Goal: Navigation & Orientation: Go to known website

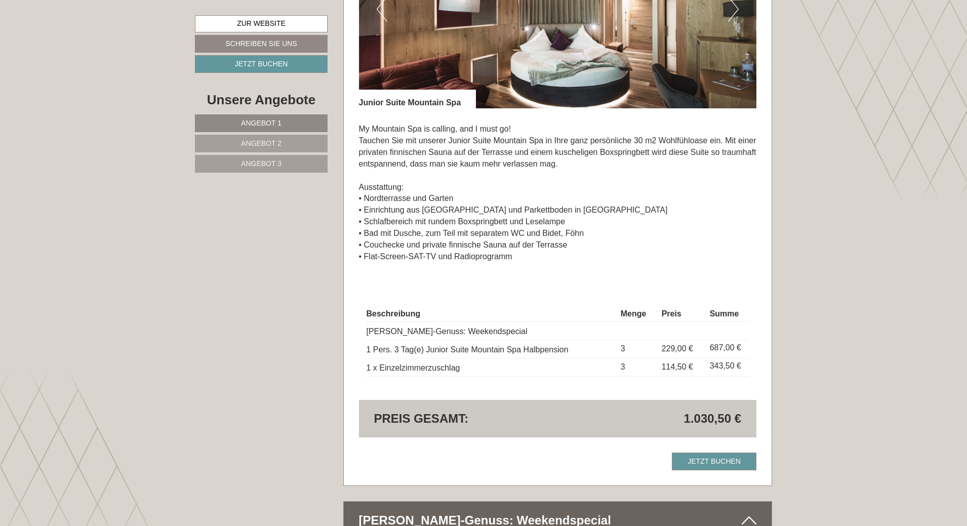
scroll to position [2227, 0]
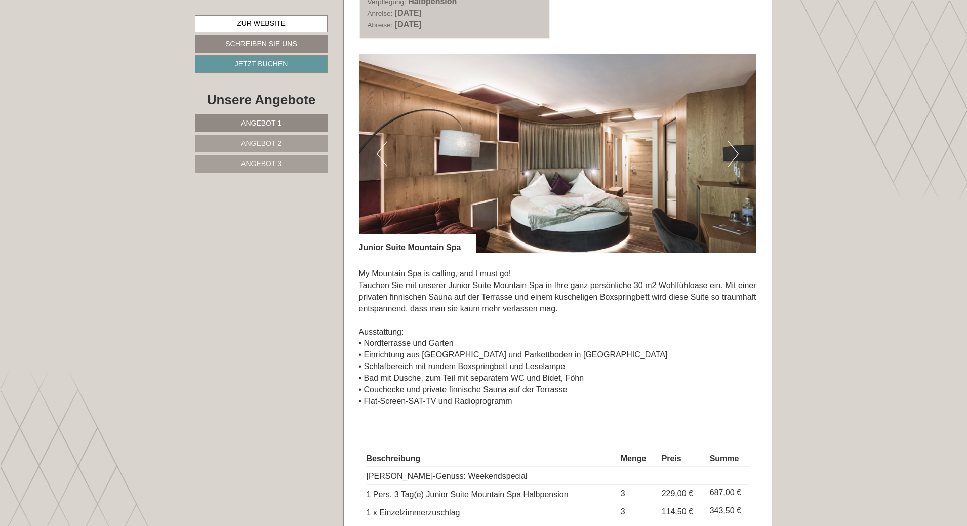
click at [727, 155] on img at bounding box center [558, 153] width 398 height 199
click at [735, 155] on button "Next" at bounding box center [733, 153] width 11 height 25
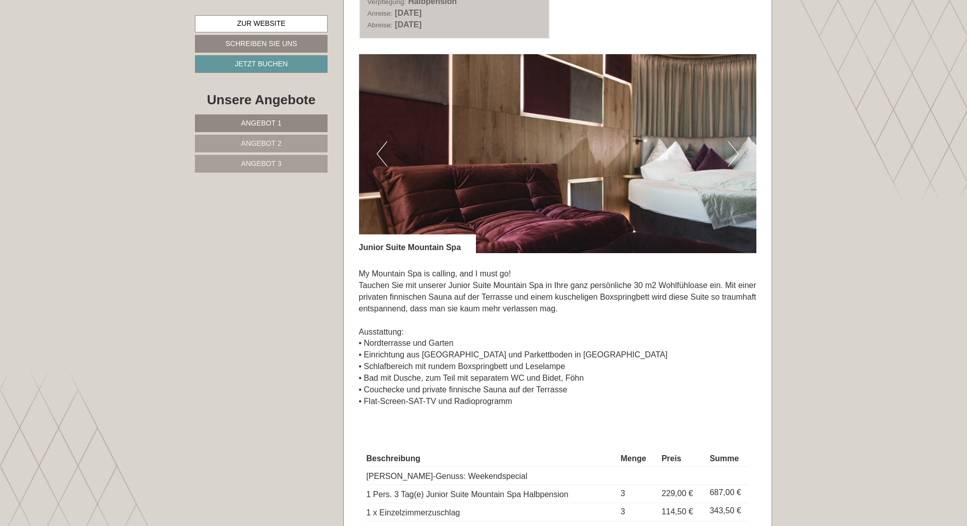
click at [735, 155] on button "Next" at bounding box center [733, 153] width 11 height 25
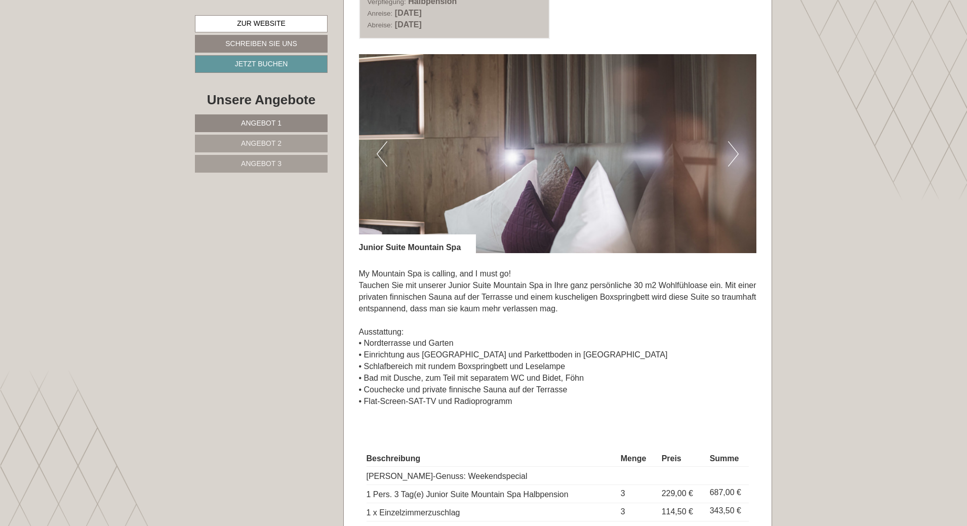
click at [735, 155] on button "Next" at bounding box center [733, 153] width 11 height 25
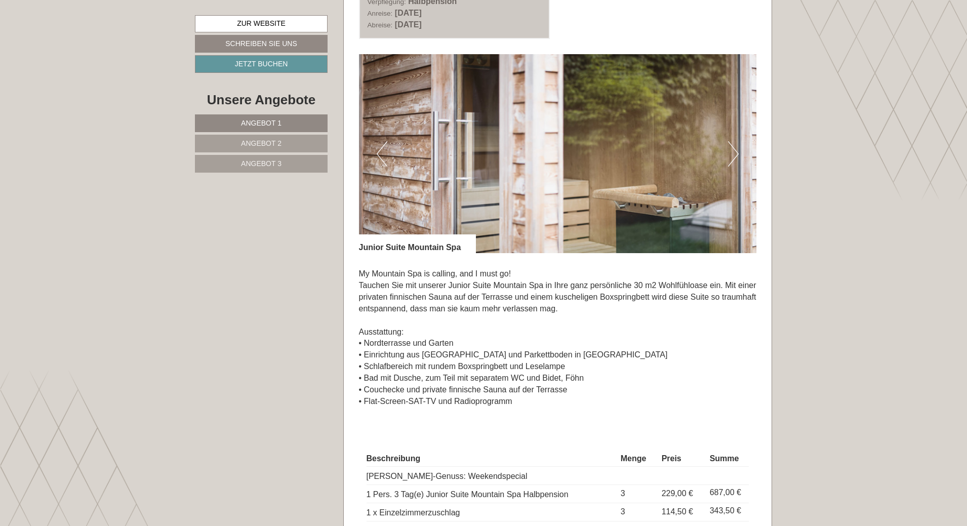
click at [735, 155] on button "Next" at bounding box center [733, 153] width 11 height 25
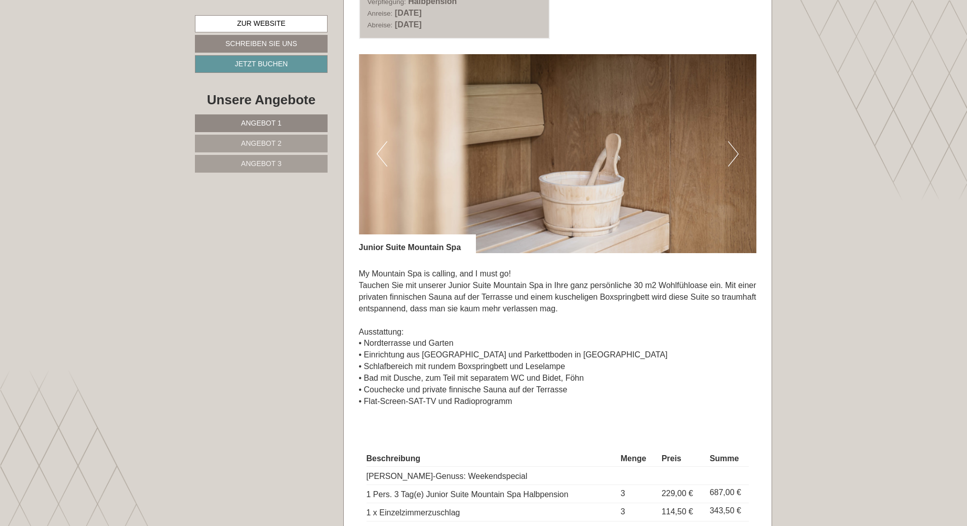
click at [735, 155] on button "Next" at bounding box center [733, 153] width 11 height 25
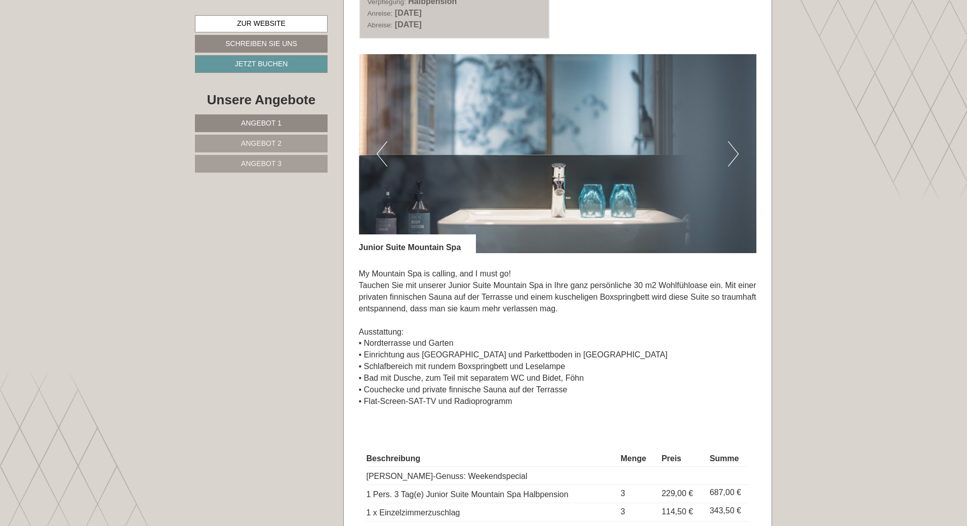
click at [735, 155] on button "Next" at bounding box center [733, 153] width 11 height 25
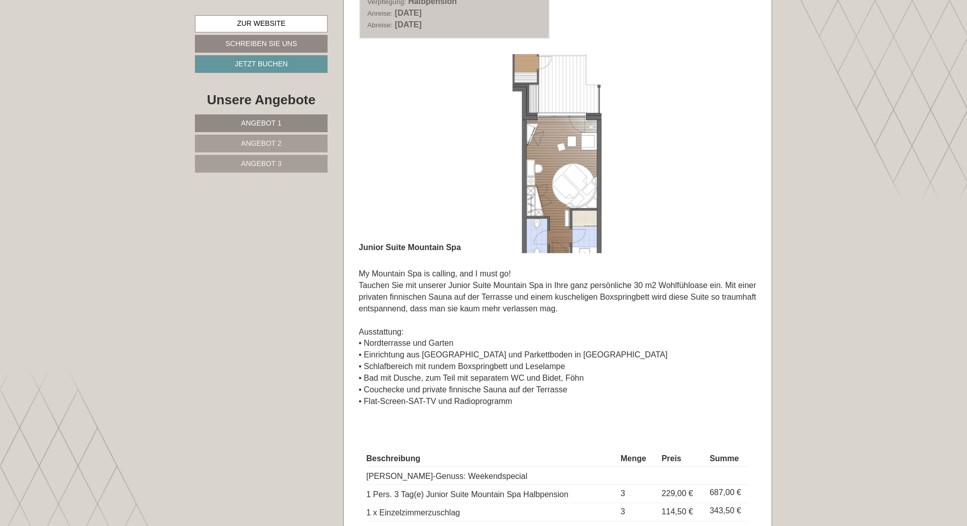
click at [735, 155] on button "Next" at bounding box center [733, 153] width 11 height 25
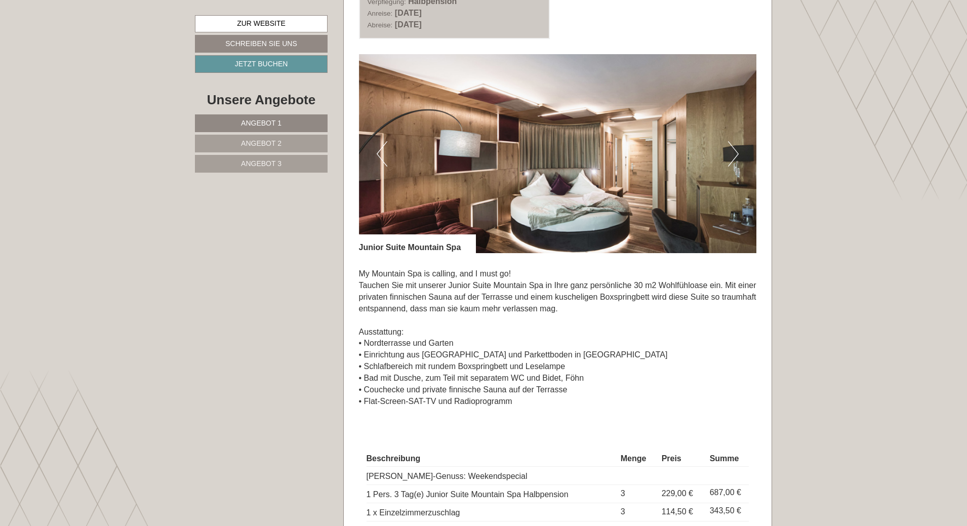
click at [735, 155] on button "Next" at bounding box center [733, 153] width 11 height 25
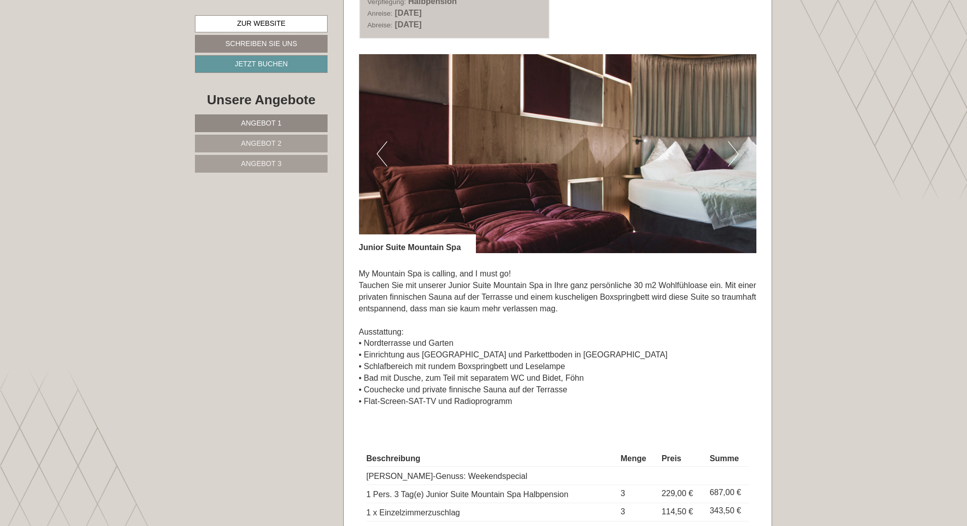
click at [735, 155] on button "Next" at bounding box center [733, 153] width 11 height 25
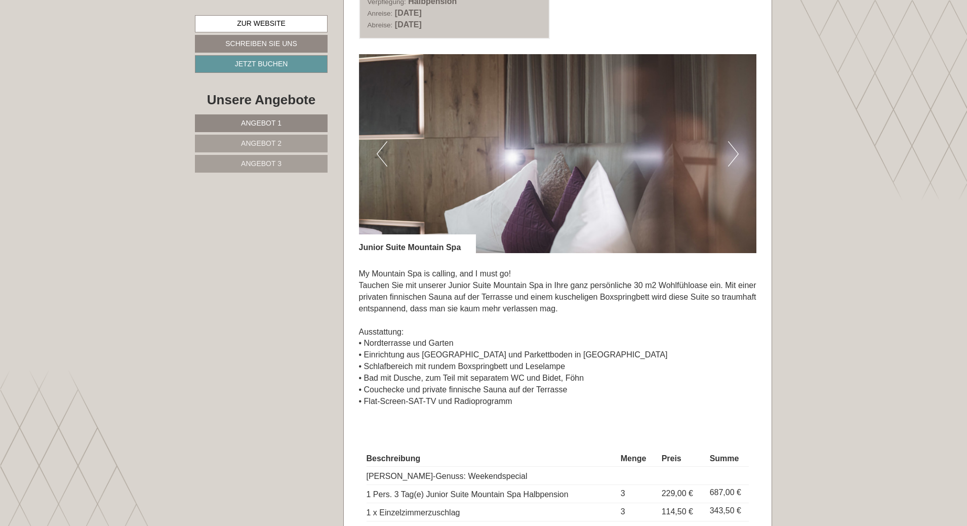
click at [735, 155] on button "Next" at bounding box center [733, 153] width 11 height 25
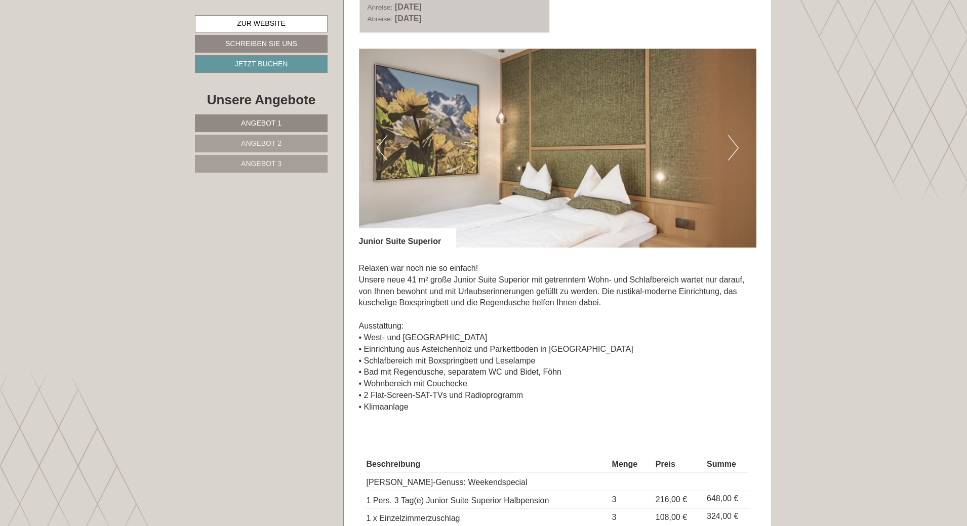
scroll to position [1468, 0]
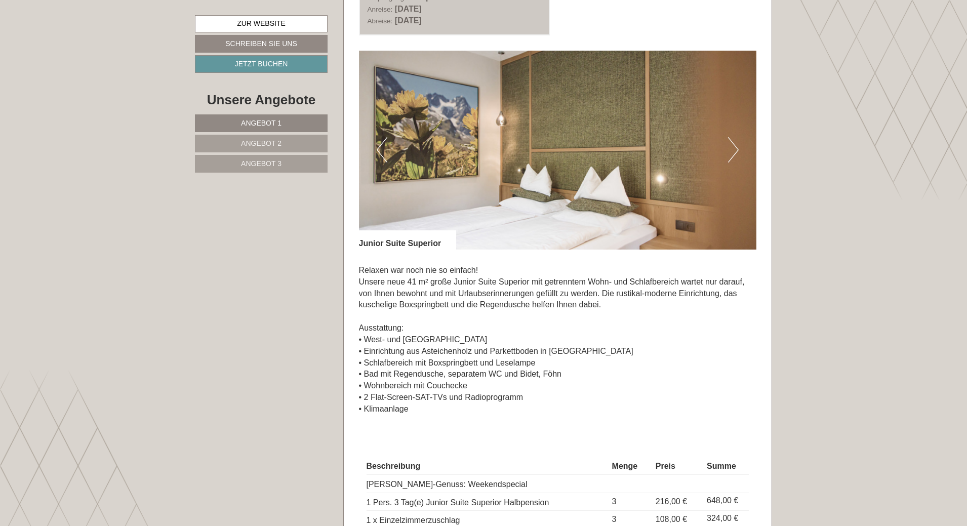
click at [730, 148] on button "Next" at bounding box center [733, 149] width 11 height 25
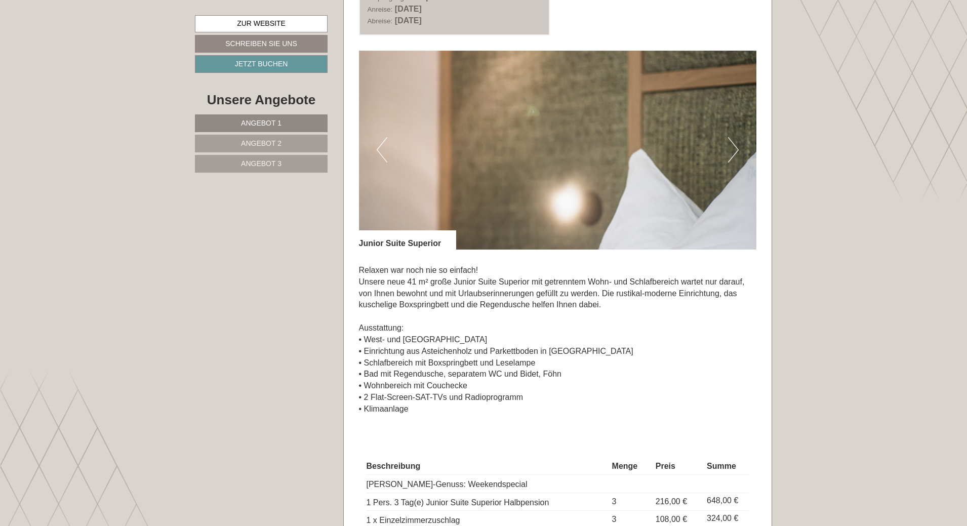
click at [730, 148] on button "Next" at bounding box center [733, 149] width 11 height 25
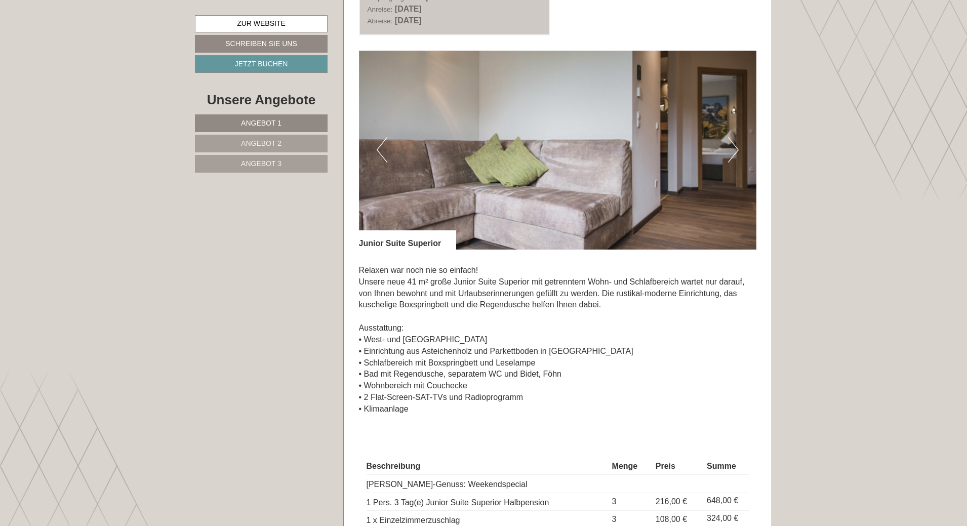
click at [730, 148] on button "Next" at bounding box center [733, 149] width 11 height 25
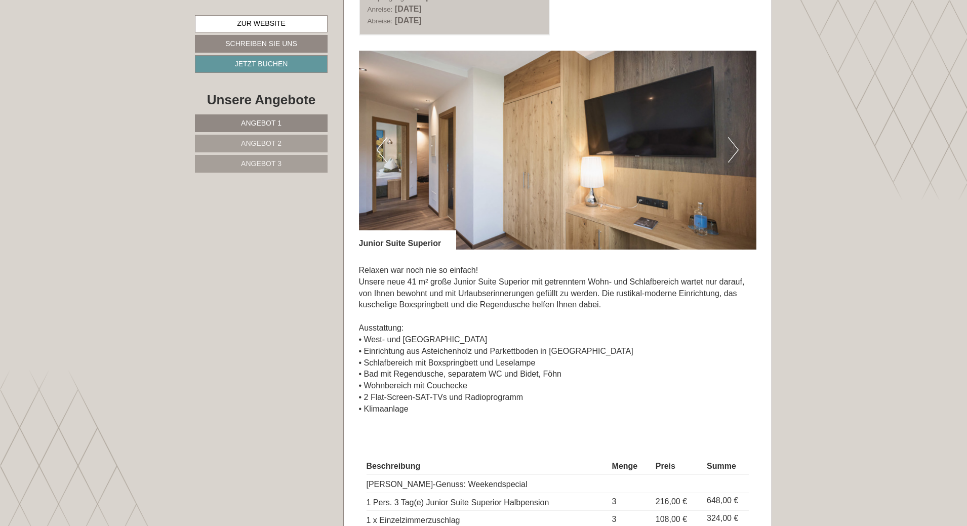
click at [730, 148] on button "Next" at bounding box center [733, 149] width 11 height 25
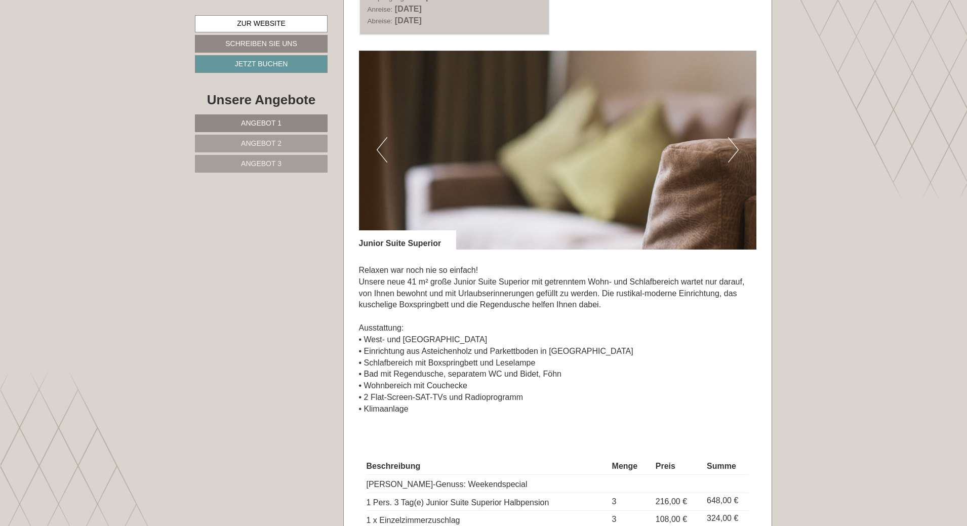
click at [730, 150] on button "Next" at bounding box center [733, 149] width 11 height 25
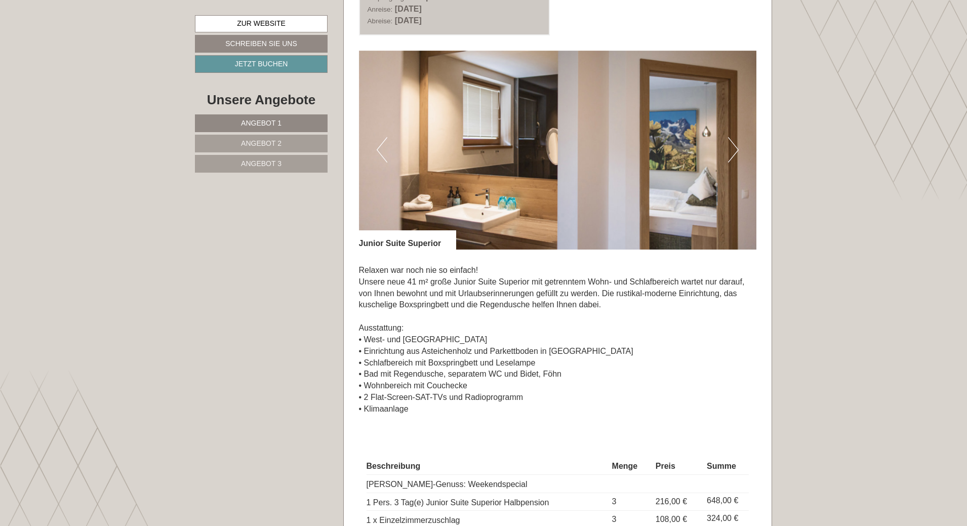
click at [730, 151] on button "Next" at bounding box center [733, 149] width 11 height 25
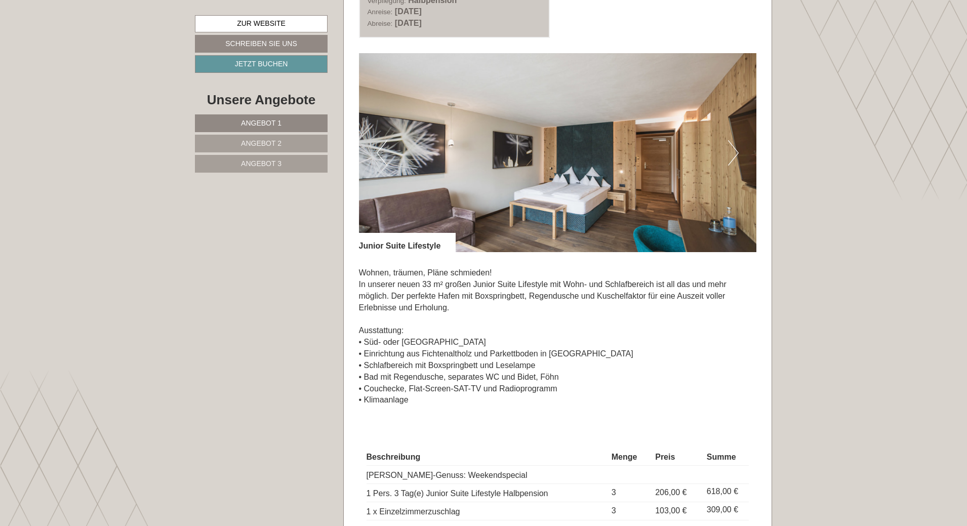
scroll to position [709, 0]
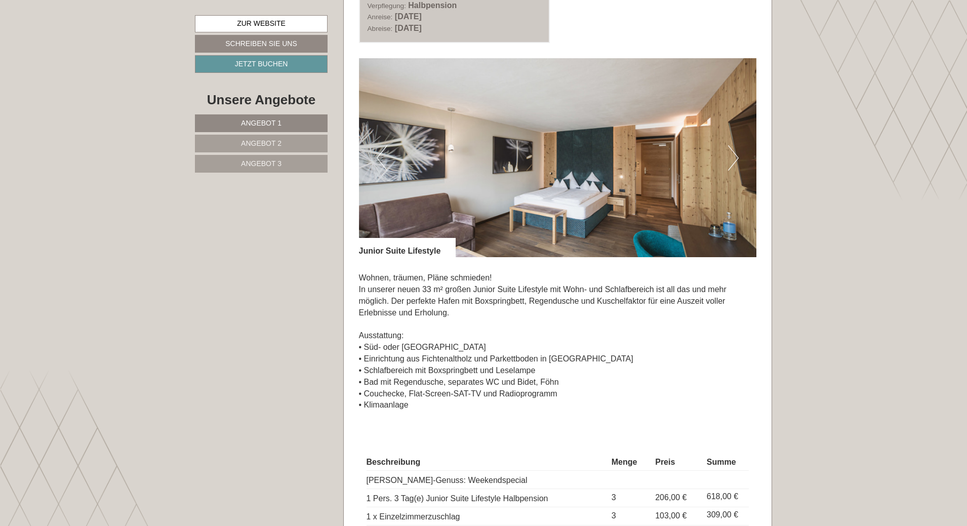
click at [736, 156] on button "Next" at bounding box center [733, 157] width 11 height 25
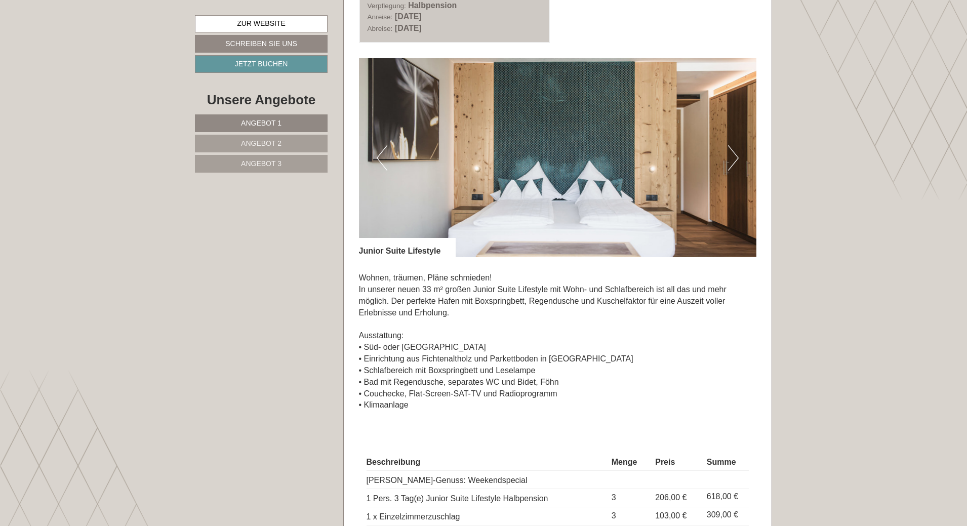
click at [736, 156] on button "Next" at bounding box center [733, 157] width 11 height 25
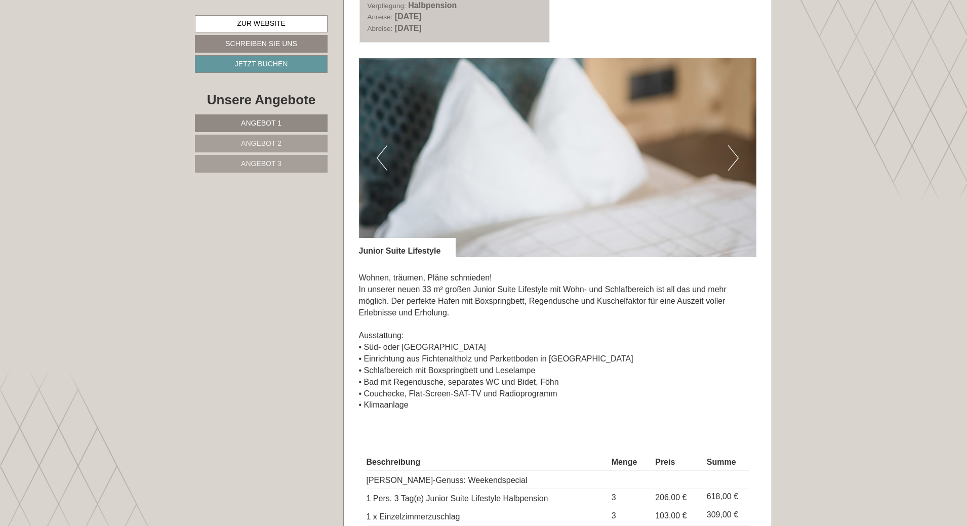
click at [736, 156] on button "Next" at bounding box center [733, 157] width 11 height 25
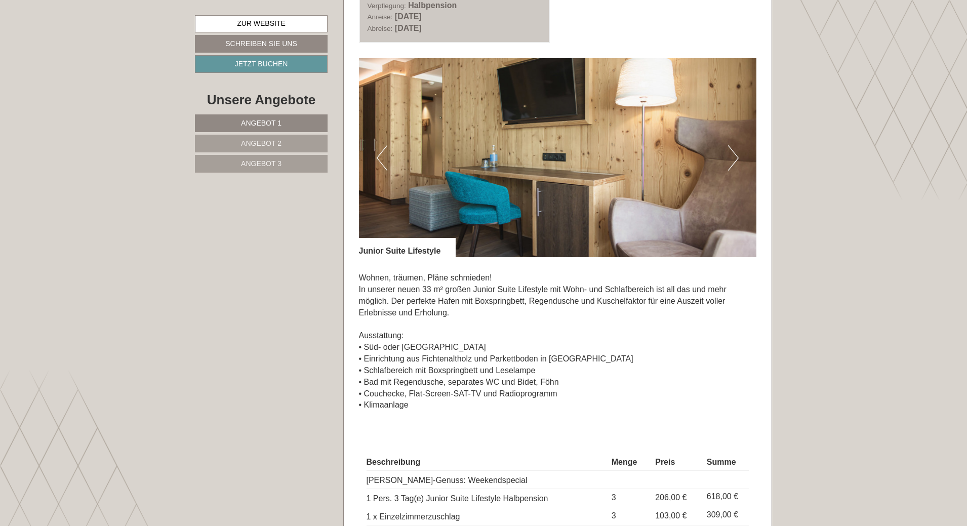
click at [736, 156] on button "Next" at bounding box center [733, 157] width 11 height 25
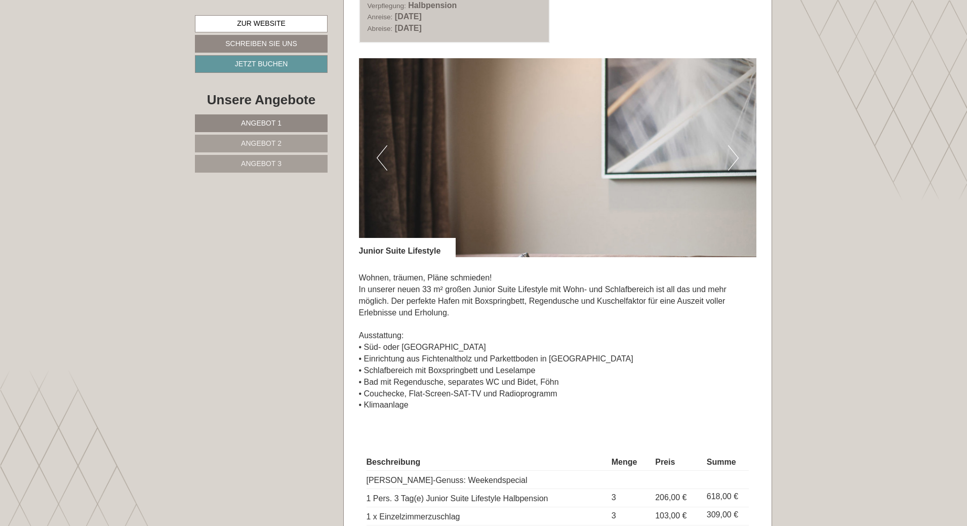
click at [736, 156] on button "Next" at bounding box center [733, 157] width 11 height 25
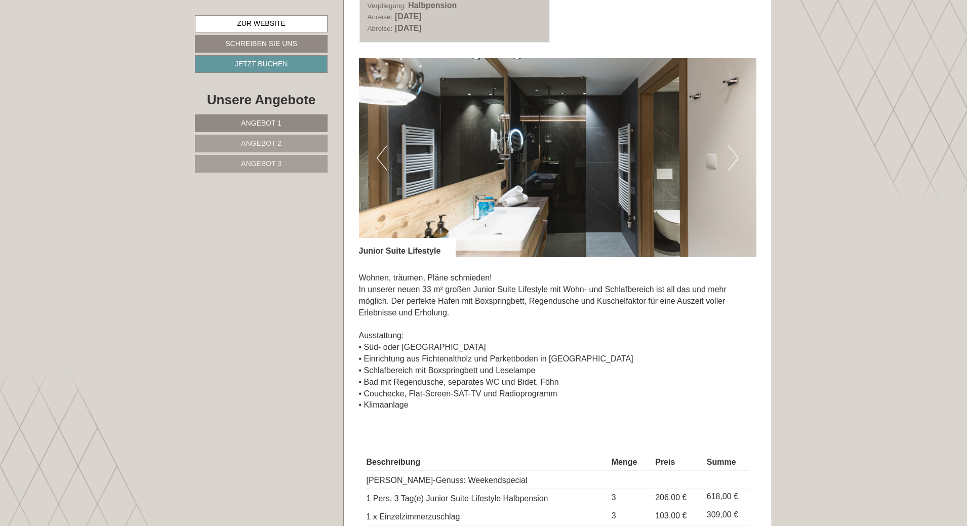
click at [736, 156] on button "Next" at bounding box center [733, 157] width 11 height 25
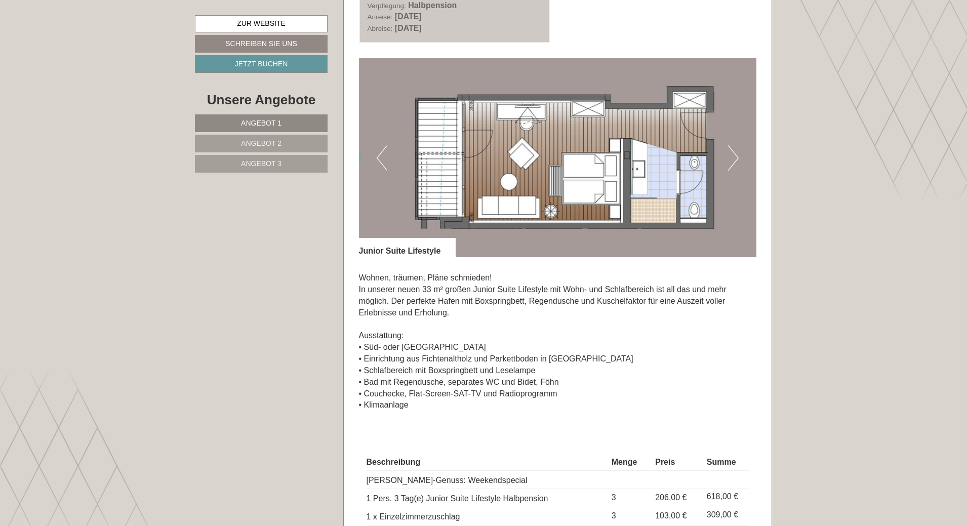
click at [736, 156] on button "Next" at bounding box center [733, 157] width 11 height 25
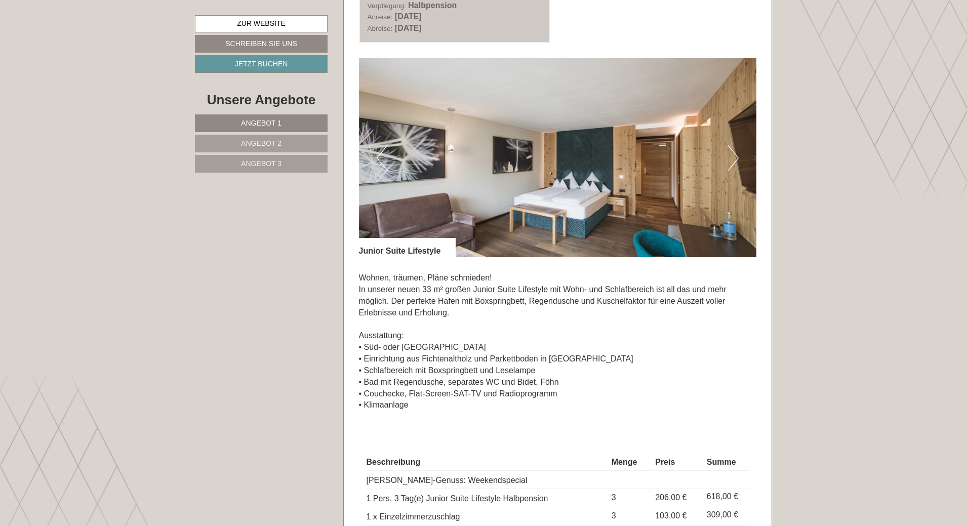
click at [736, 156] on button "Next" at bounding box center [733, 157] width 11 height 25
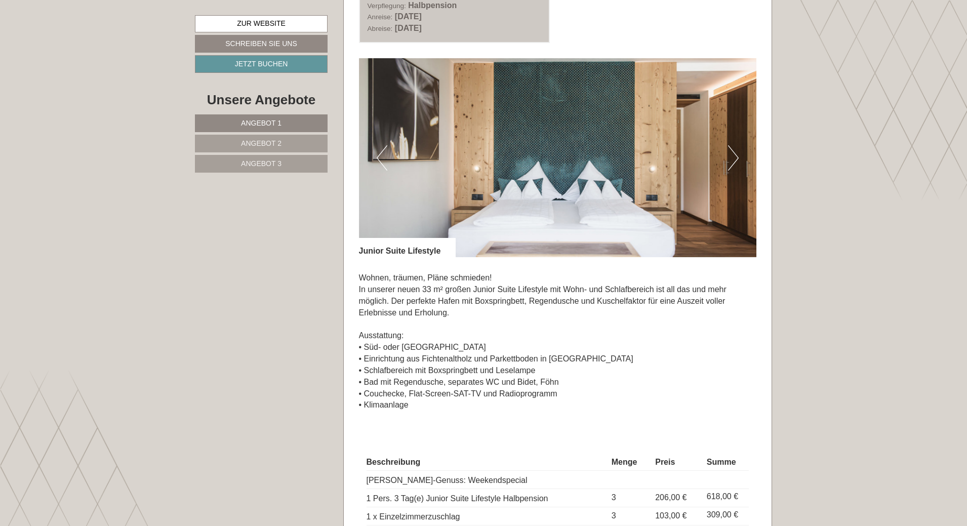
click at [736, 156] on button "Next" at bounding box center [733, 157] width 11 height 25
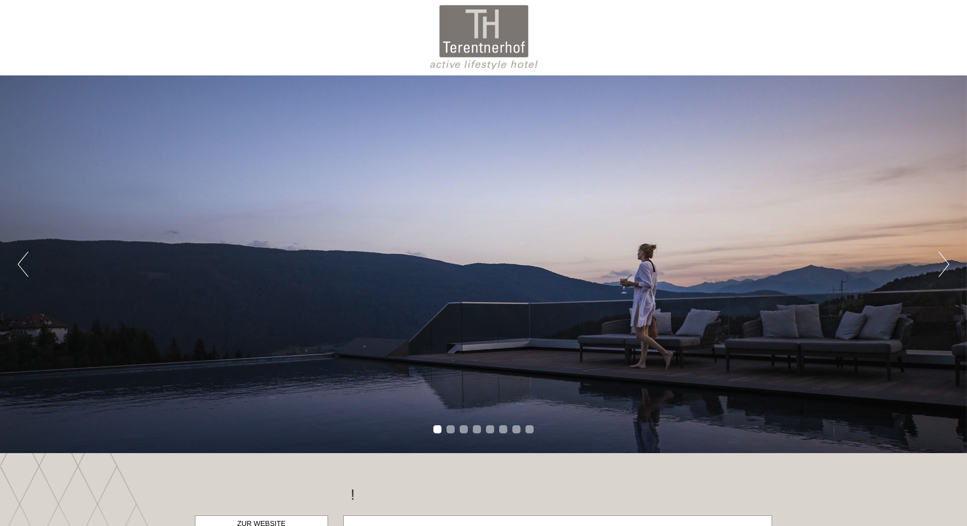
scroll to position [0, 0]
click at [936, 262] on div "Previous Next 1 2 3 4 5 6 7 8" at bounding box center [483, 265] width 967 height 378
click at [944, 264] on button "Next" at bounding box center [943, 264] width 11 height 25
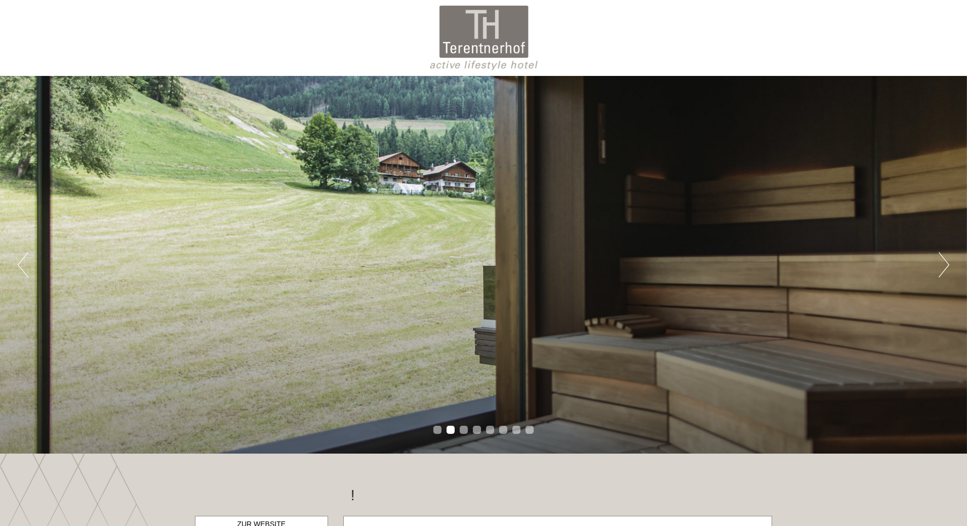
click at [944, 264] on button "Next" at bounding box center [943, 264] width 11 height 25
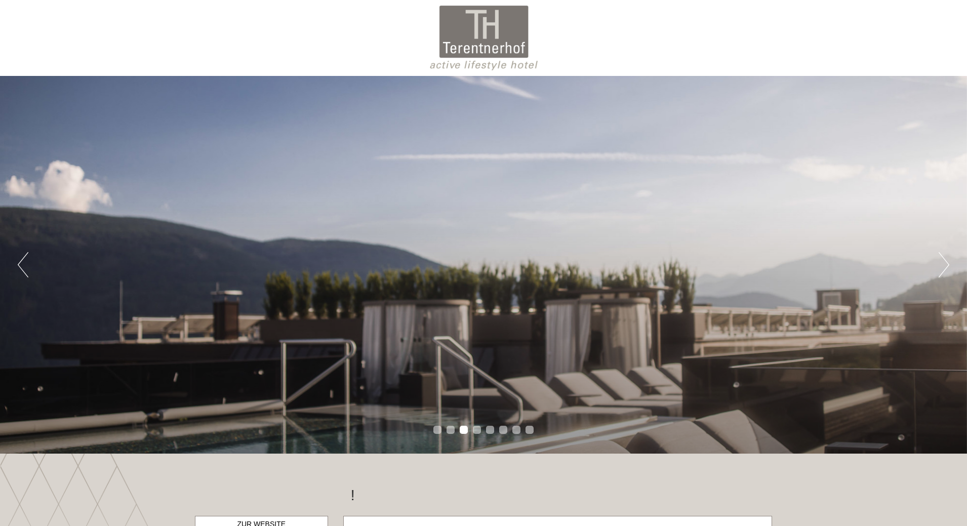
click at [944, 264] on button "Next" at bounding box center [943, 264] width 11 height 25
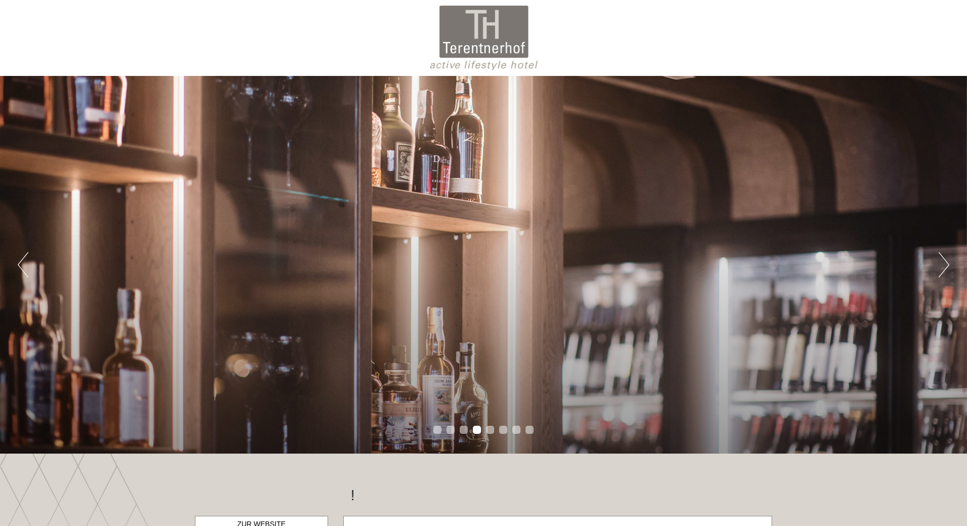
click at [943, 264] on button "Next" at bounding box center [943, 264] width 11 height 25
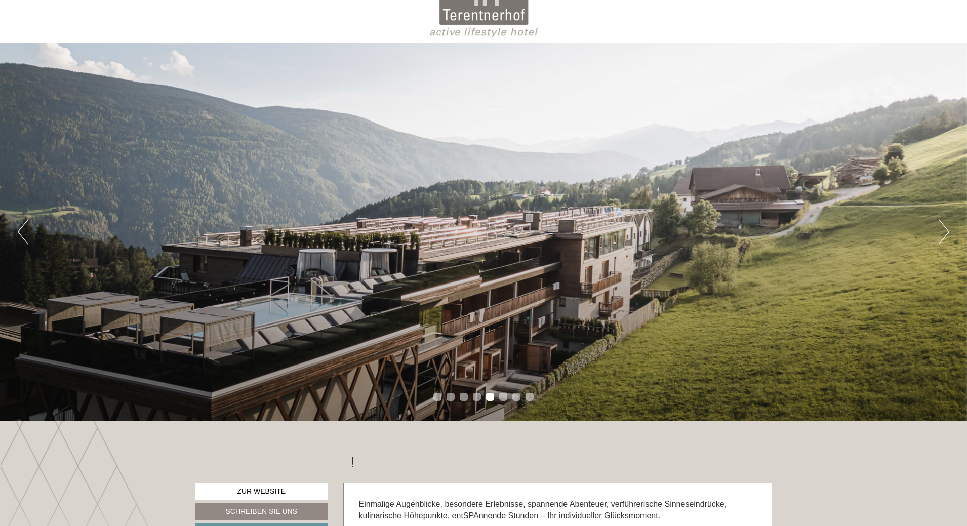
scroll to position [51, 0]
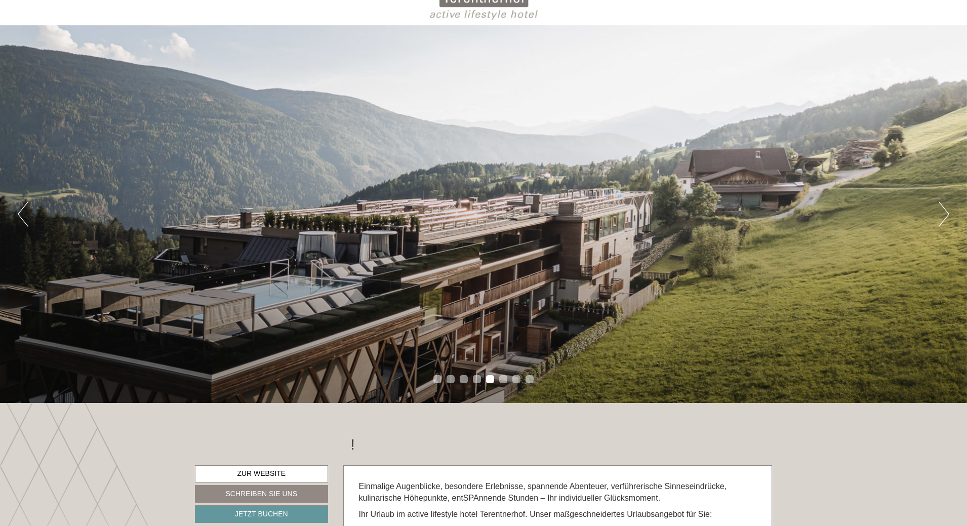
click at [942, 216] on button "Next" at bounding box center [943, 213] width 11 height 25
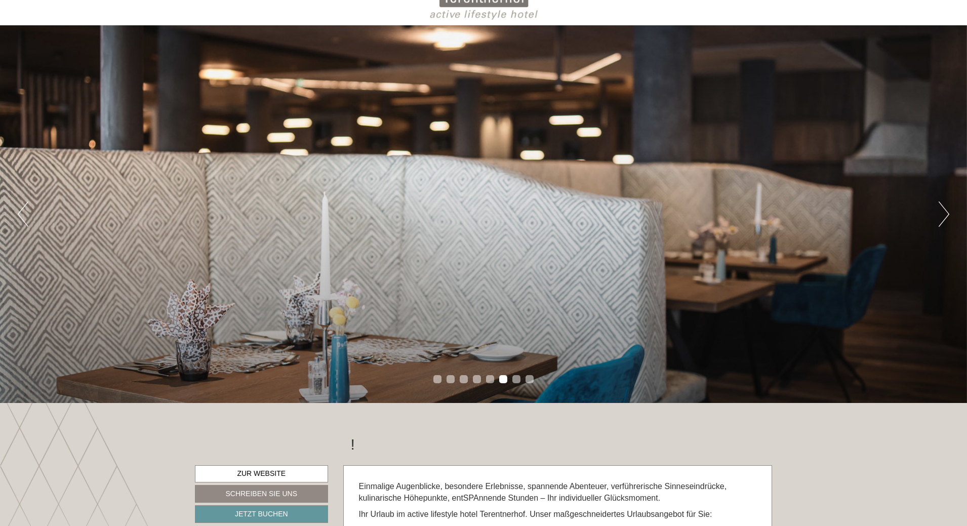
click at [941, 216] on button "Next" at bounding box center [943, 213] width 11 height 25
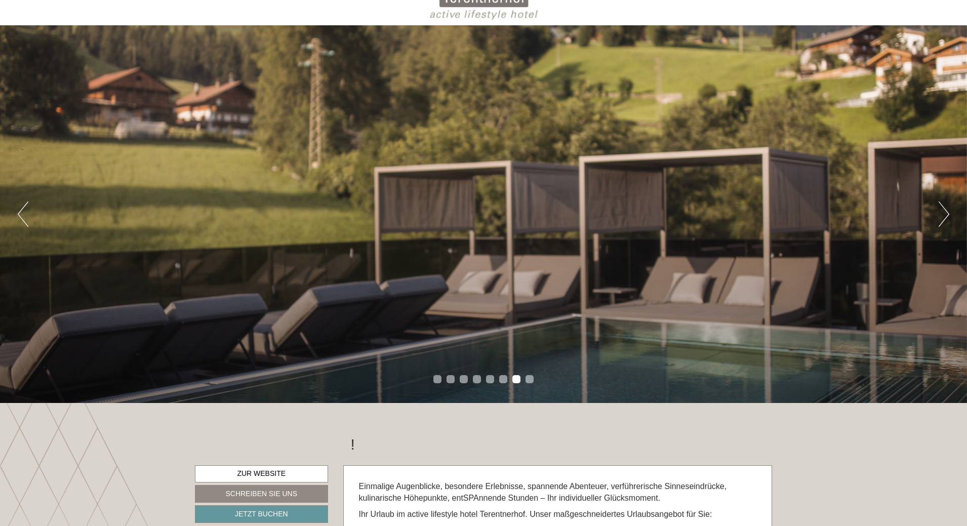
click at [941, 216] on button "Next" at bounding box center [943, 213] width 11 height 25
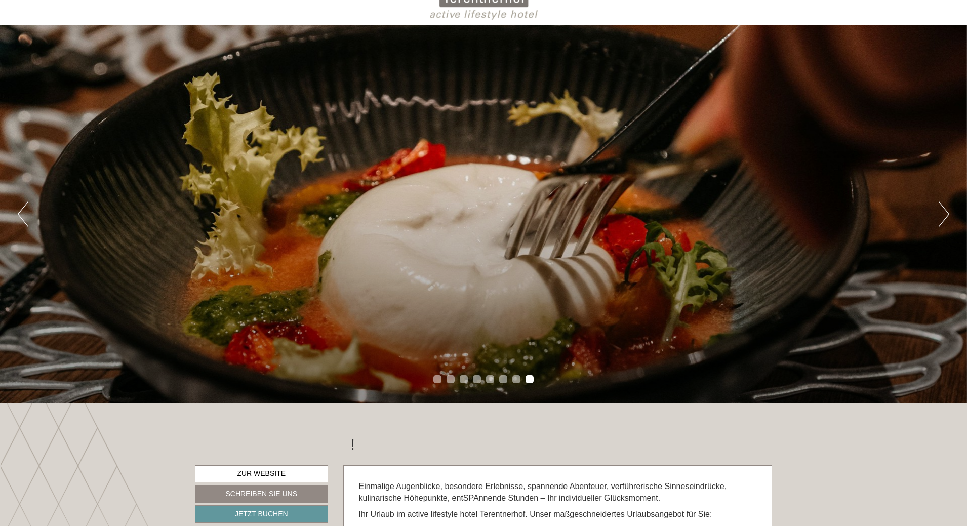
click at [941, 216] on button "Next" at bounding box center [943, 213] width 11 height 25
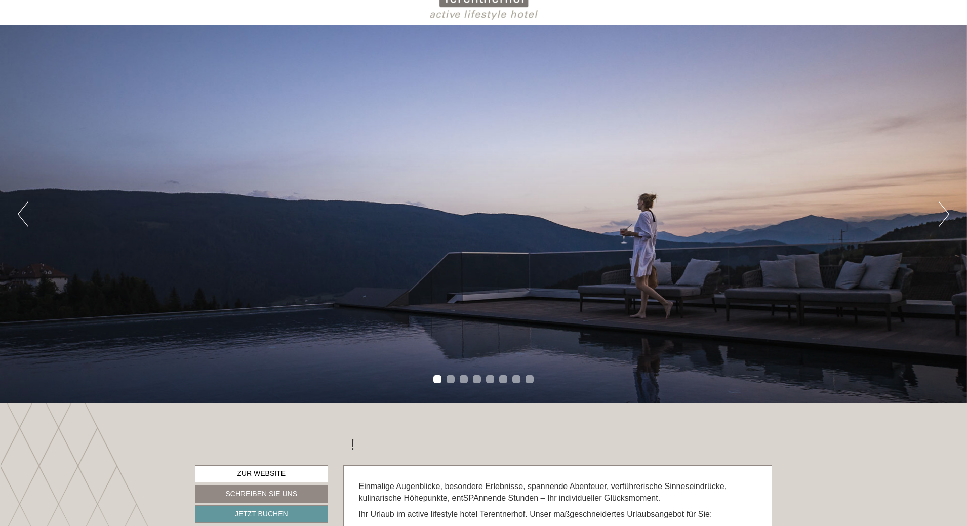
click at [941, 216] on button "Next" at bounding box center [943, 213] width 11 height 25
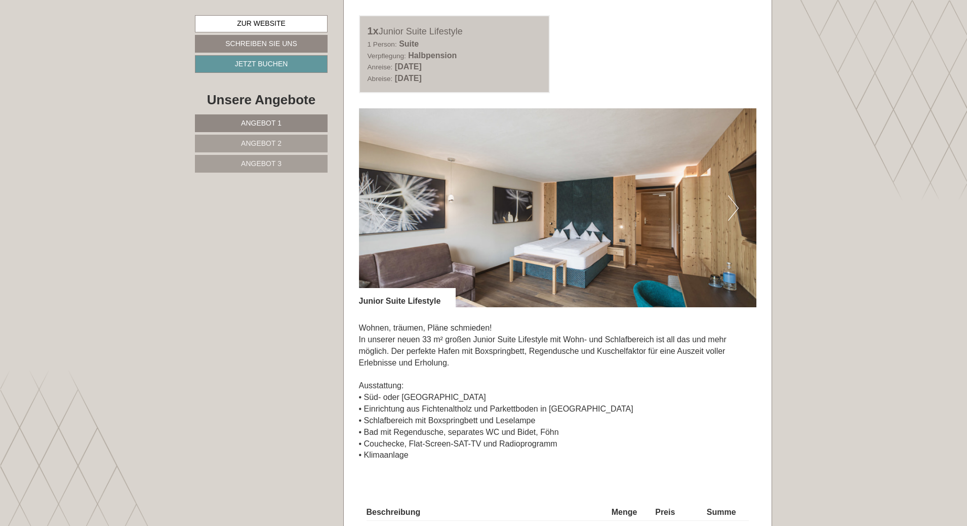
scroll to position [658, 0]
click at [732, 209] on button "Next" at bounding box center [733, 208] width 11 height 25
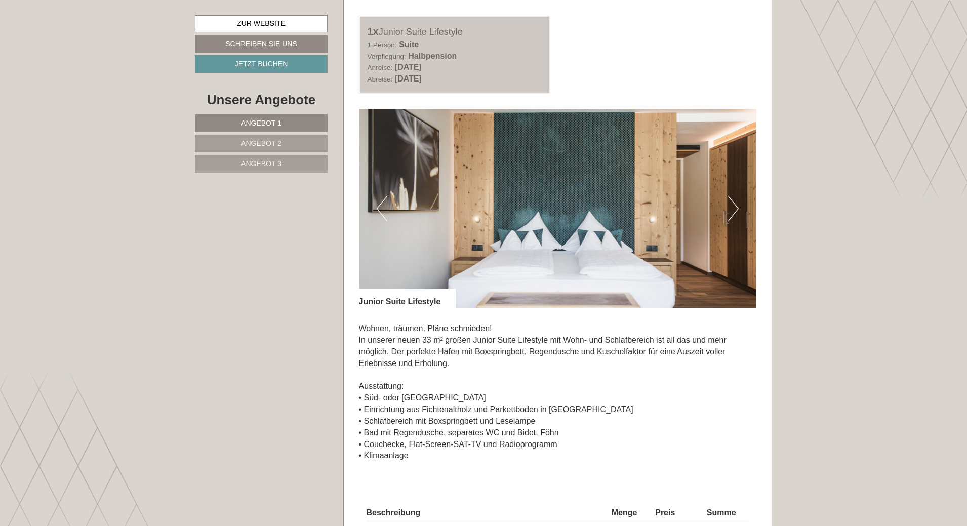
click at [732, 209] on button "Next" at bounding box center [733, 208] width 11 height 25
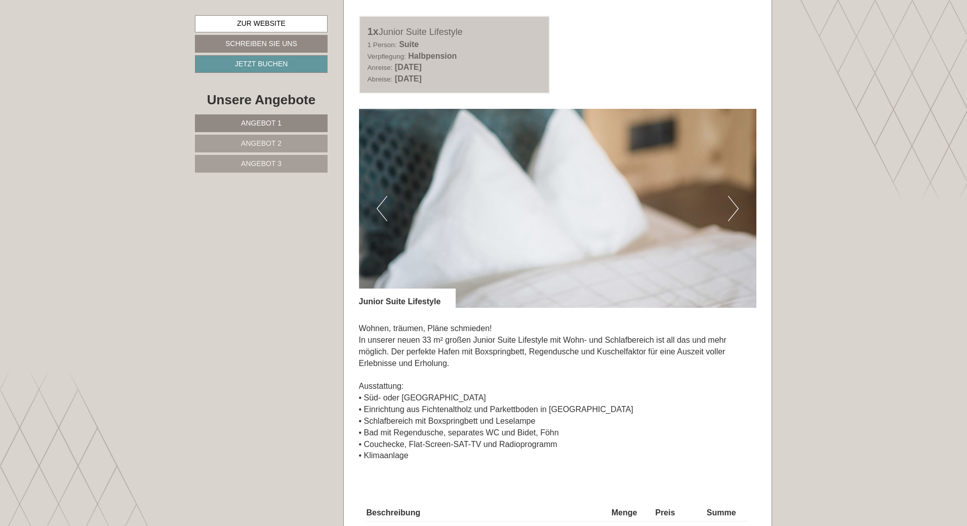
click at [732, 210] on button "Next" at bounding box center [733, 208] width 11 height 25
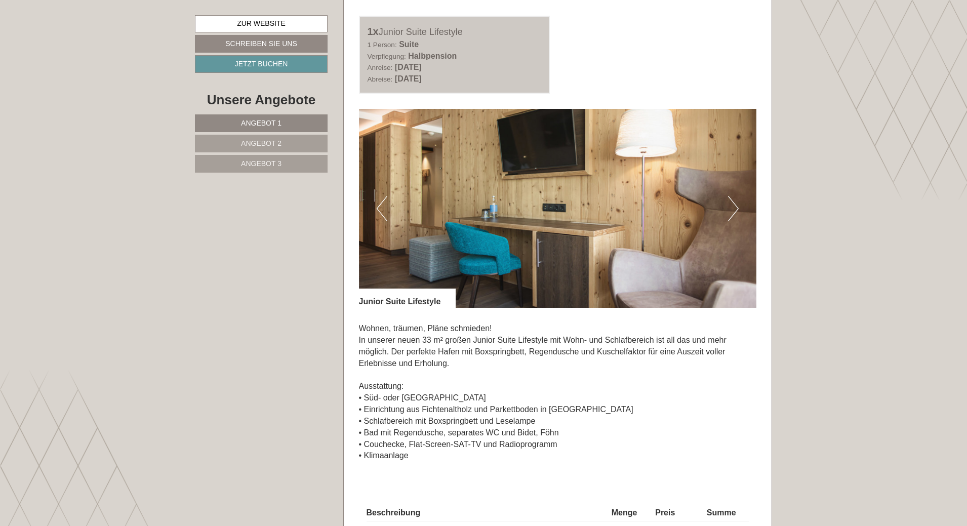
click at [732, 210] on button "Next" at bounding box center [733, 208] width 11 height 25
click at [300, 165] on link "Angebot 3" at bounding box center [261, 164] width 133 height 18
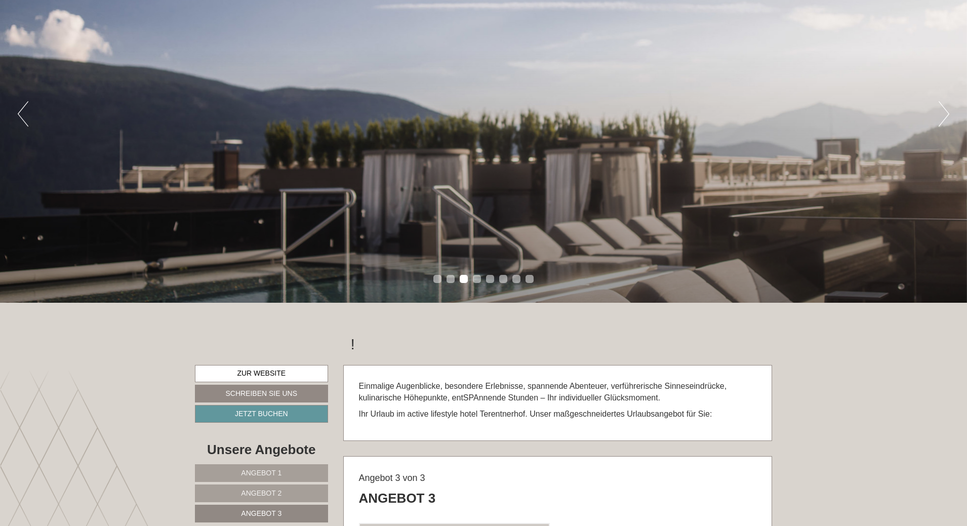
scroll to position [152, 0]
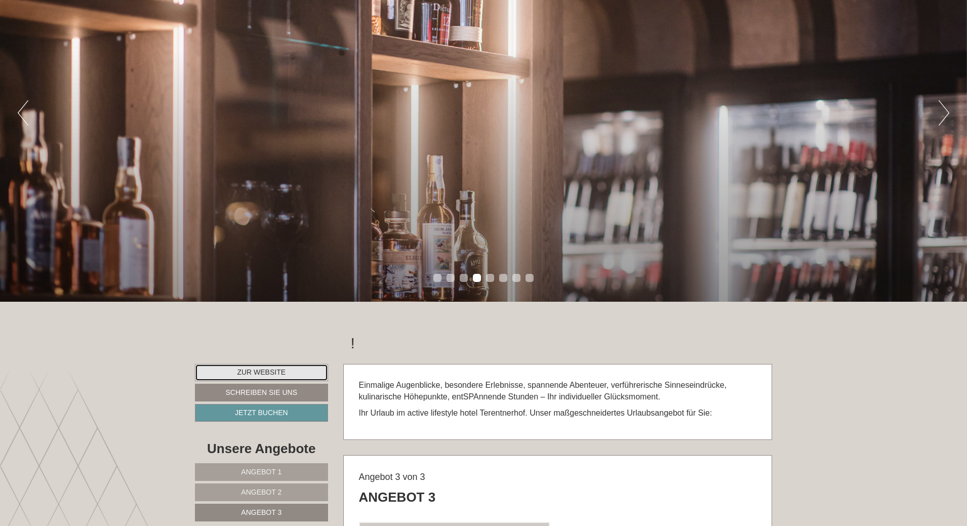
click at [263, 377] on link "Zur Website" at bounding box center [261, 372] width 133 height 17
